Goal: Check status

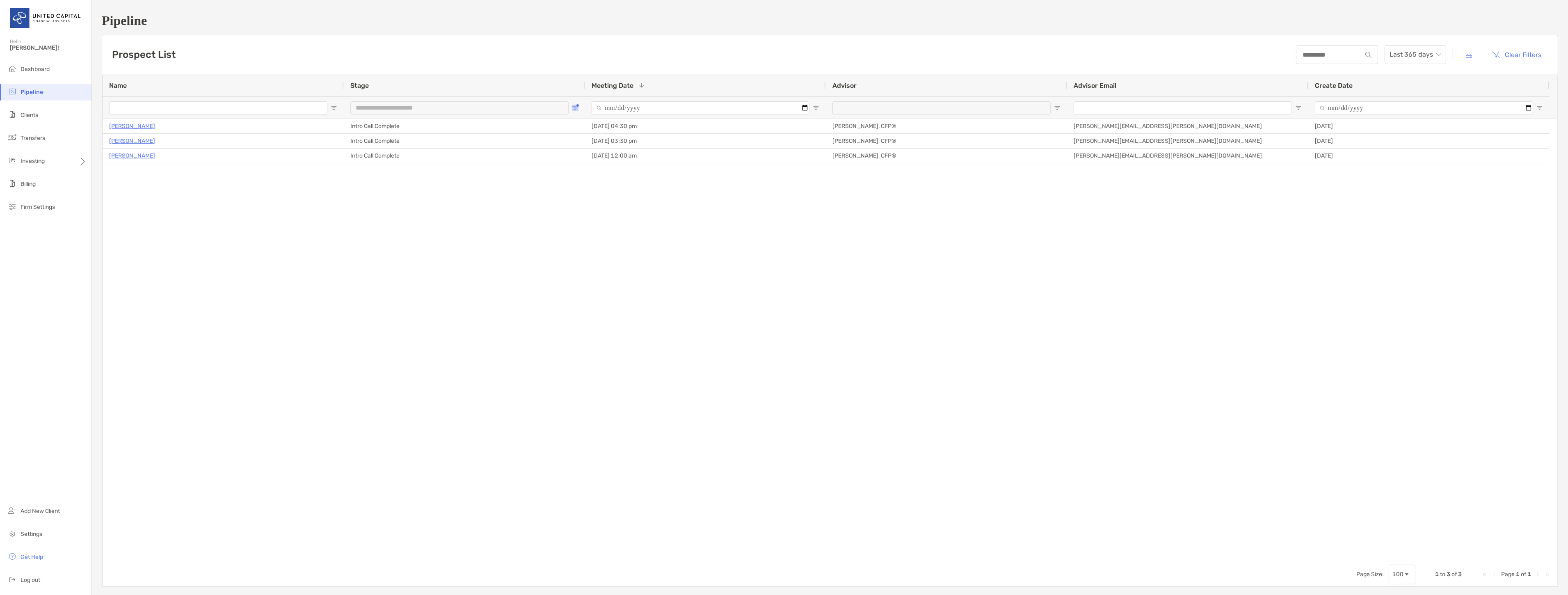
click at [572, 109] on span "Open Filter Menu" at bounding box center [575, 108] width 7 height 7
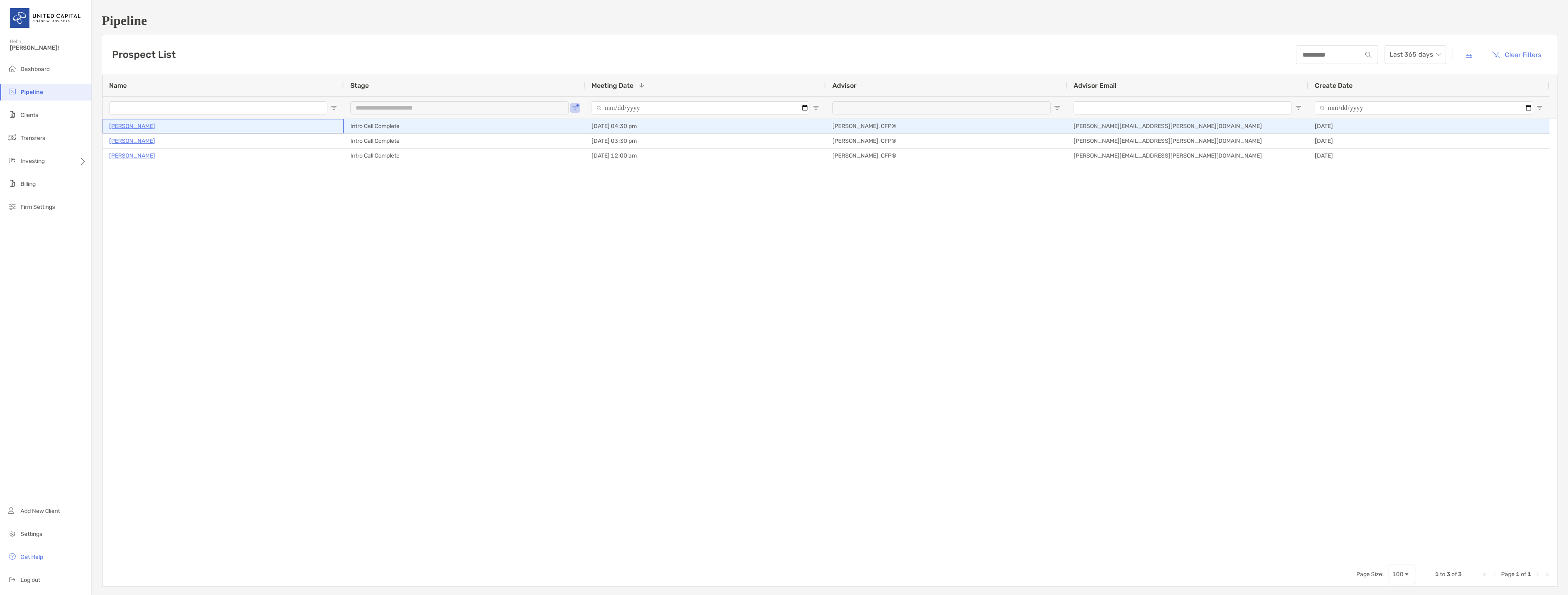
click at [149, 128] on p "[PERSON_NAME]" at bounding box center [132, 126] width 46 height 10
